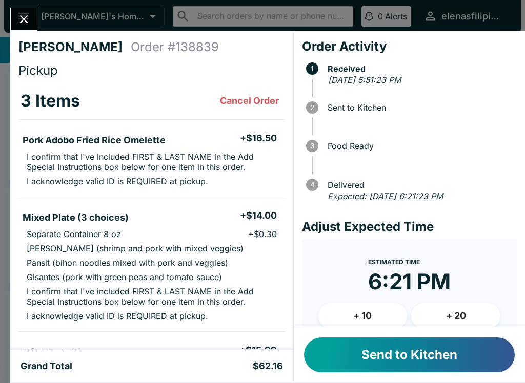
click at [393, 355] on button "Send to Kitchen" at bounding box center [409, 355] width 211 height 35
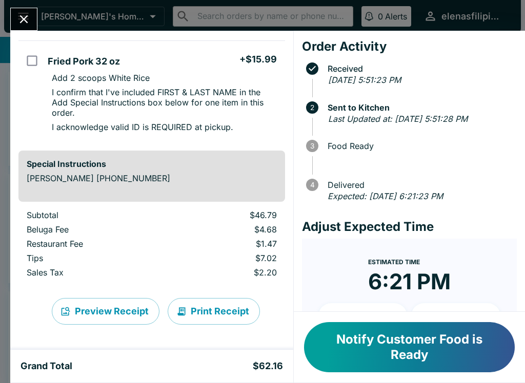
scroll to position [312, 0]
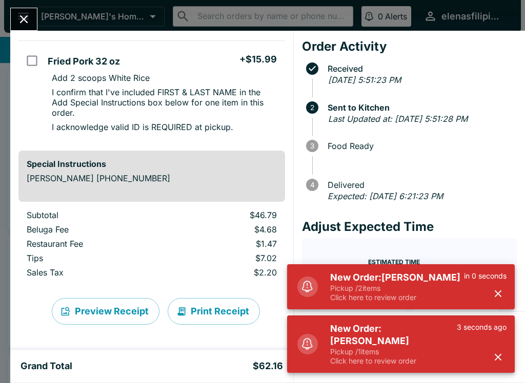
click at [350, 365] on p "Click here to review order" at bounding box center [393, 361] width 127 height 9
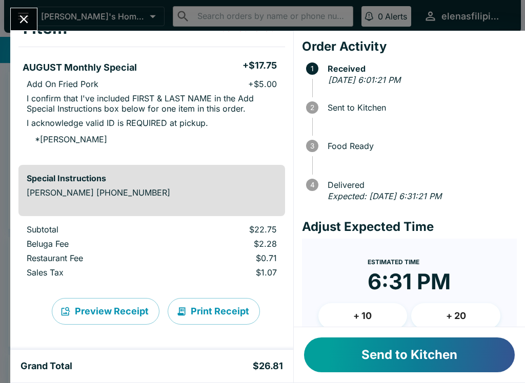
scroll to position [73, 0]
click at [385, 362] on button "Send to Kitchen" at bounding box center [409, 355] width 211 height 35
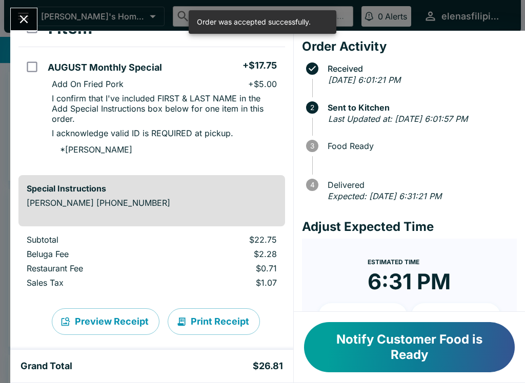
click at [20, 25] on icon "Close" at bounding box center [24, 19] width 14 height 14
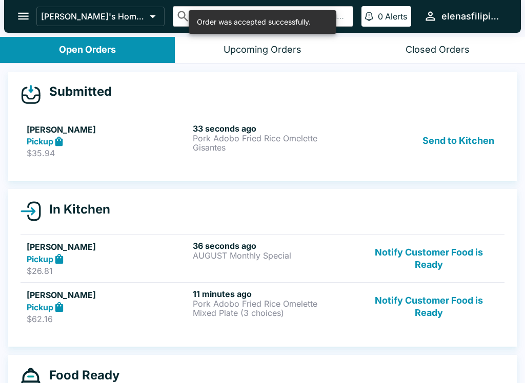
click at [32, 143] on strong "Pickup" at bounding box center [40, 141] width 27 height 10
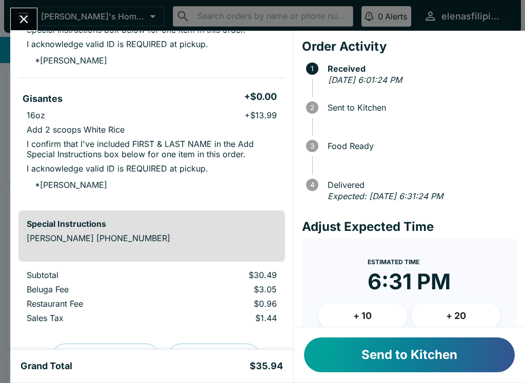
scroll to position [142, 0]
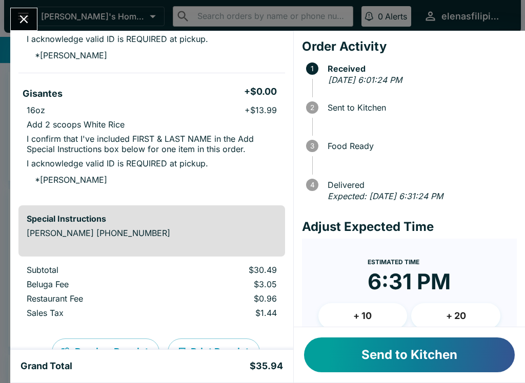
click at [389, 349] on button "Send to Kitchen" at bounding box center [409, 355] width 211 height 35
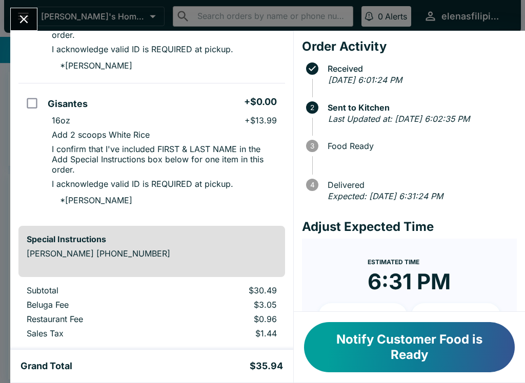
click at [9, 23] on div "[PERSON_NAME] Order # 144847 Pickup 2 Items Pork Adobo Fried Rice Omelette + $1…" at bounding box center [262, 191] width 525 height 383
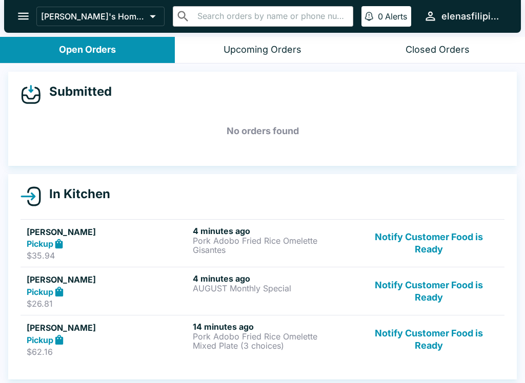
click at [410, 354] on button "Notify Customer Food is Ready" at bounding box center [428, 339] width 139 height 35
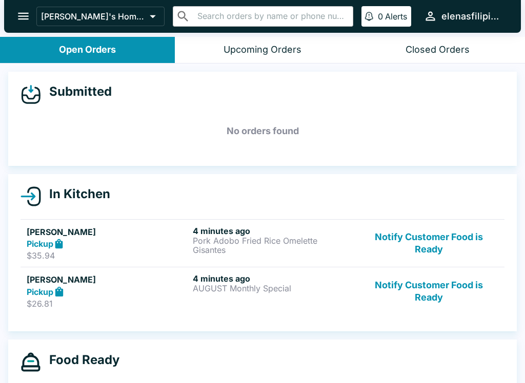
click at [410, 239] on button "Notify Customer Food is Ready" at bounding box center [428, 243] width 139 height 35
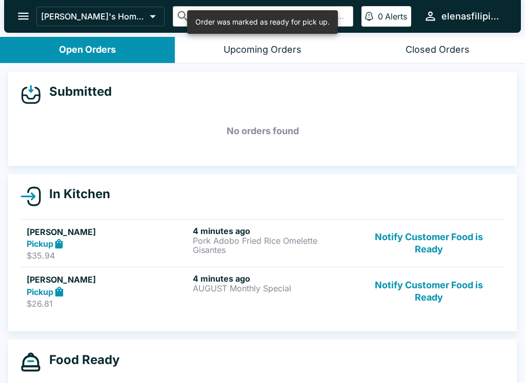
click at [416, 236] on button "Notify Customer Food is Ready" at bounding box center [428, 243] width 139 height 35
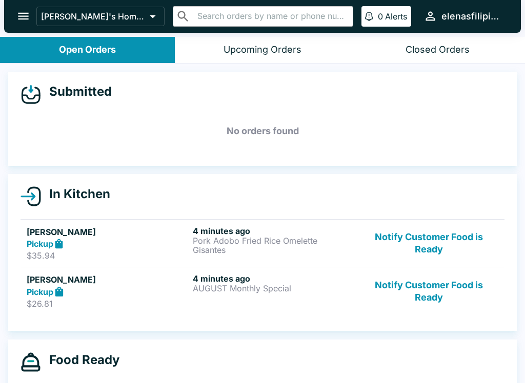
click at [427, 244] on button "Notify Customer Food is Ready" at bounding box center [428, 243] width 139 height 35
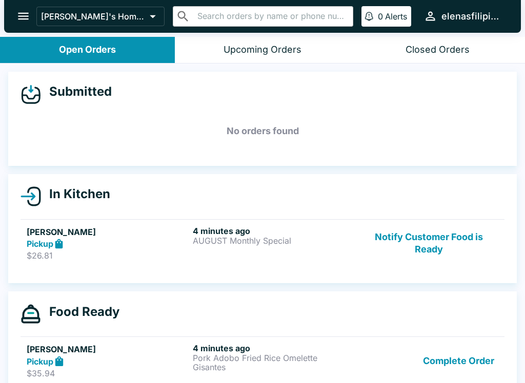
click at [424, 248] on button "Notify Customer Food is Ready" at bounding box center [428, 243] width 139 height 35
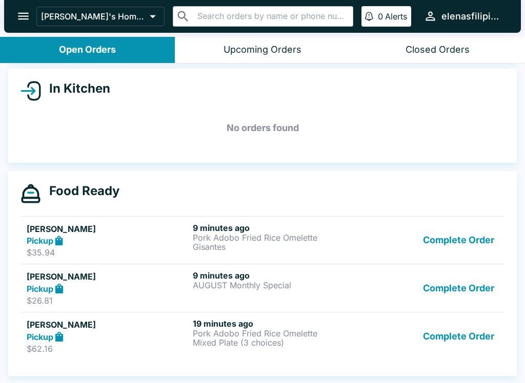
scroll to position [106, 0]
click at [473, 340] on button "Complete Order" at bounding box center [458, 336] width 79 height 35
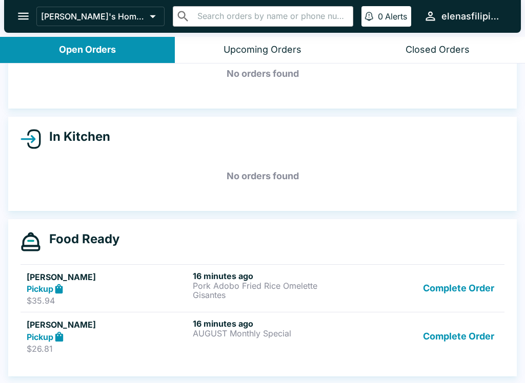
scroll to position [2, 0]
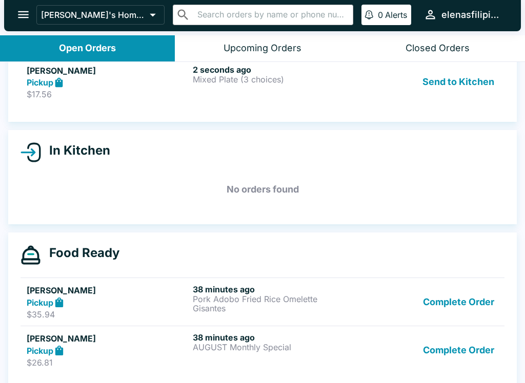
click at [433, 304] on button "Complete Order" at bounding box center [458, 301] width 79 height 35
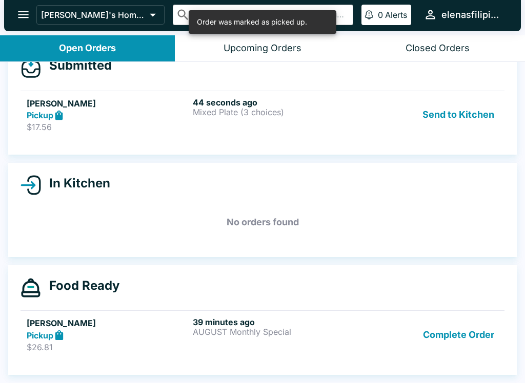
click at [440, 340] on button "Complete Order" at bounding box center [458, 334] width 79 height 35
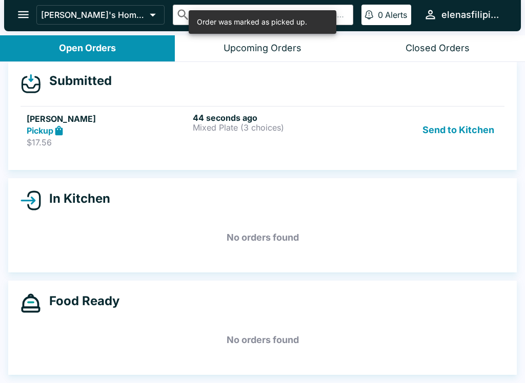
scroll to position [9, 0]
click at [33, 122] on h5 "[PERSON_NAME]" at bounding box center [108, 119] width 162 height 12
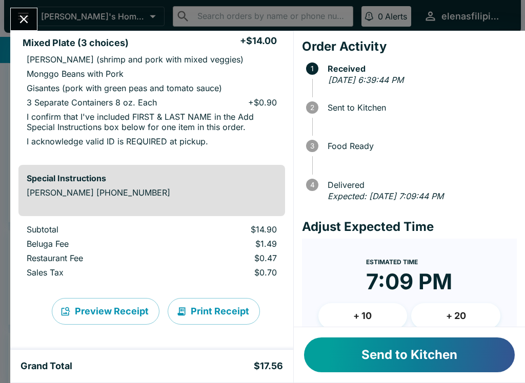
scroll to position [97, 0]
click at [367, 363] on button "Send to Kitchen" at bounding box center [409, 355] width 211 height 35
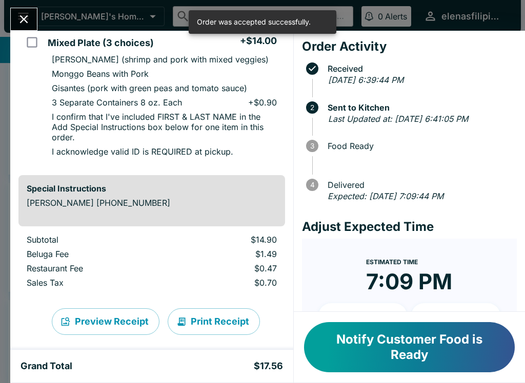
click at [23, 27] on button "Close" at bounding box center [24, 19] width 26 height 22
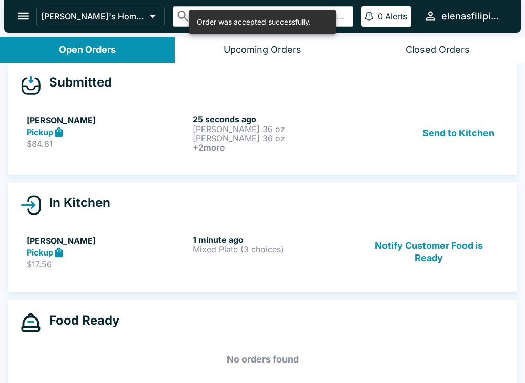
click at [50, 137] on strong "Pickup" at bounding box center [40, 132] width 27 height 10
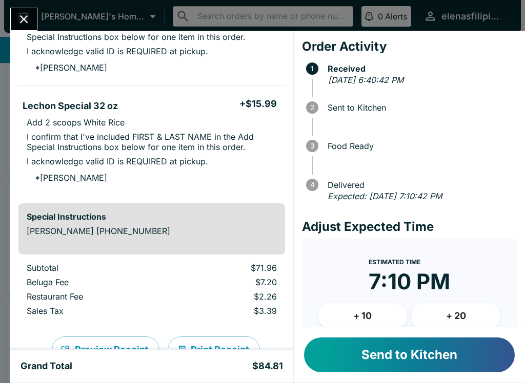
scroll to position [369, 0]
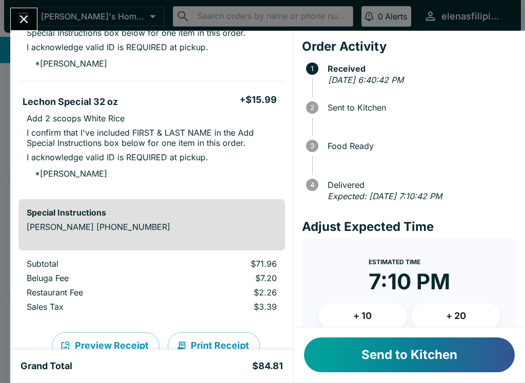
click at [372, 362] on button "Send to Kitchen" at bounding box center [409, 355] width 211 height 35
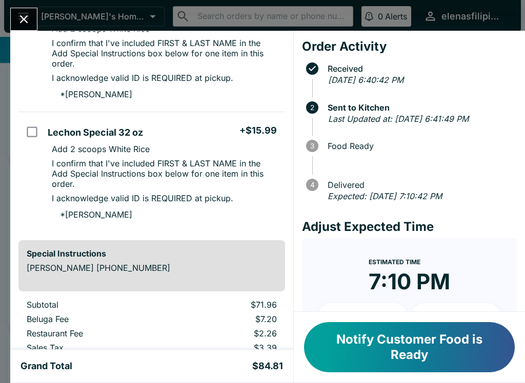
click at [20, 2] on div "[PERSON_NAME] Order # 168422 Pickup 4 Items [PERSON_NAME] 36 oz + $15.99 Add 2 …" at bounding box center [262, 191] width 525 height 383
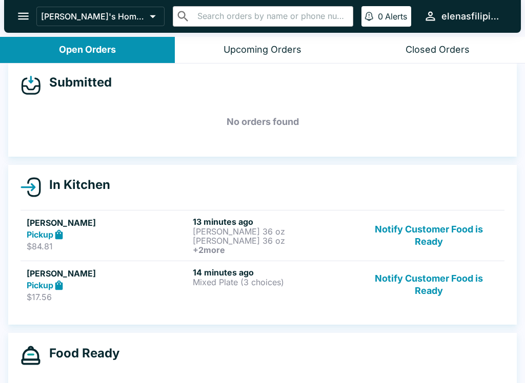
click at [491, 298] on button "Notify Customer Food is Ready" at bounding box center [428, 284] width 139 height 35
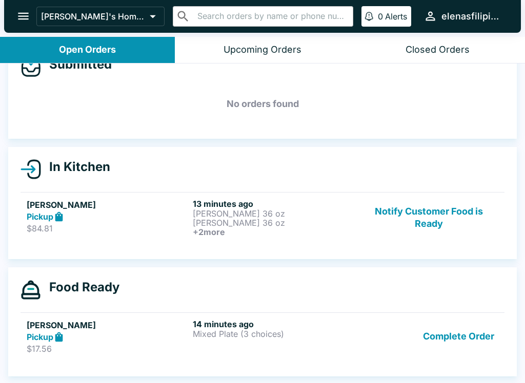
scroll to position [27, 0]
click at [436, 360] on link "[PERSON_NAME] Pickup $17.56 14 minutes ago Mixed Plate (3 choices) Complete Ord…" at bounding box center [262, 337] width 484 height 48
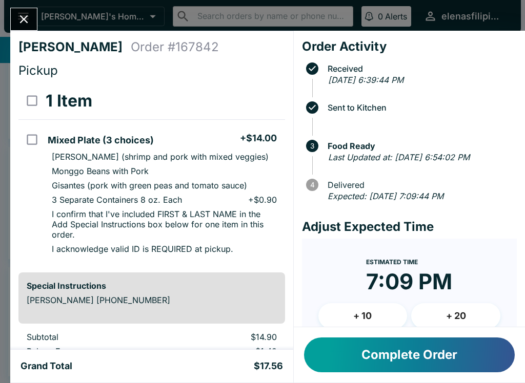
click at [405, 365] on button "Complete Order" at bounding box center [409, 355] width 211 height 35
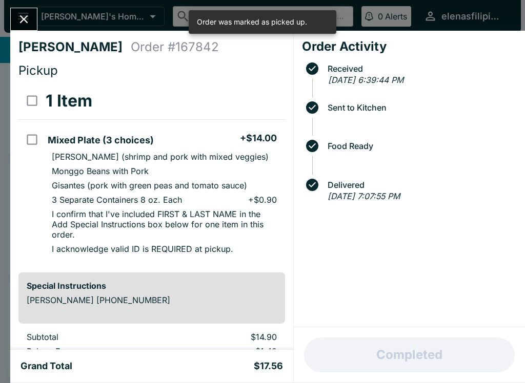
click at [23, 17] on icon "Close" at bounding box center [24, 19] width 14 height 14
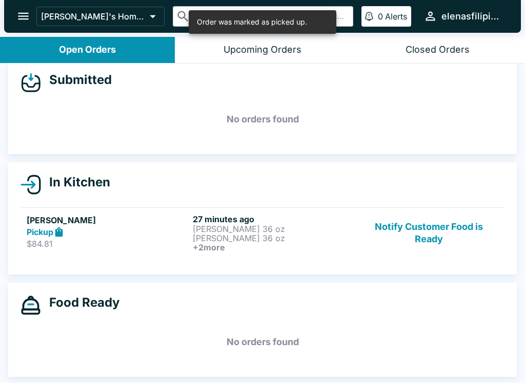
click at [371, 238] on button "Notify Customer Food is Ready" at bounding box center [428, 233] width 139 height 38
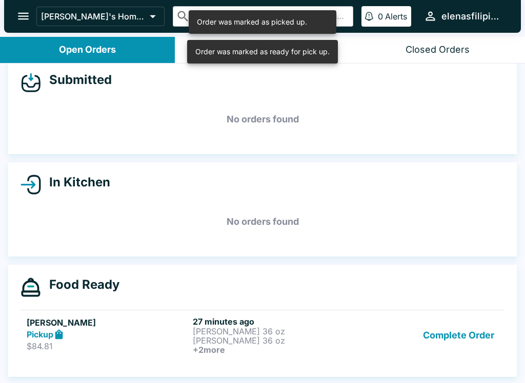
click at [434, 344] on button "Complete Order" at bounding box center [458, 336] width 79 height 38
